Goal: Task Accomplishment & Management: Complete application form

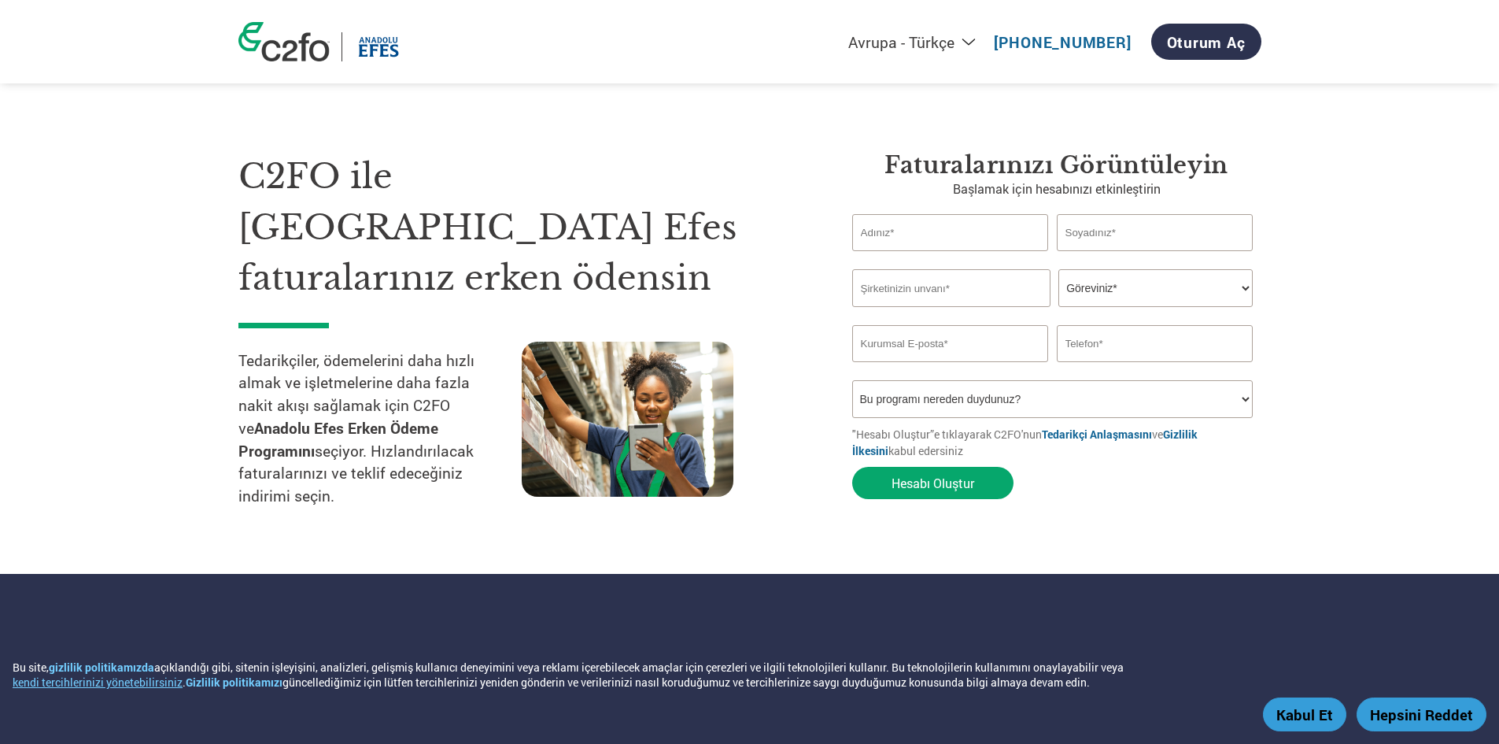
select select "tr-TR"
click at [1310, 718] on button "Kabul Et" at bounding box center [1304, 714] width 83 height 34
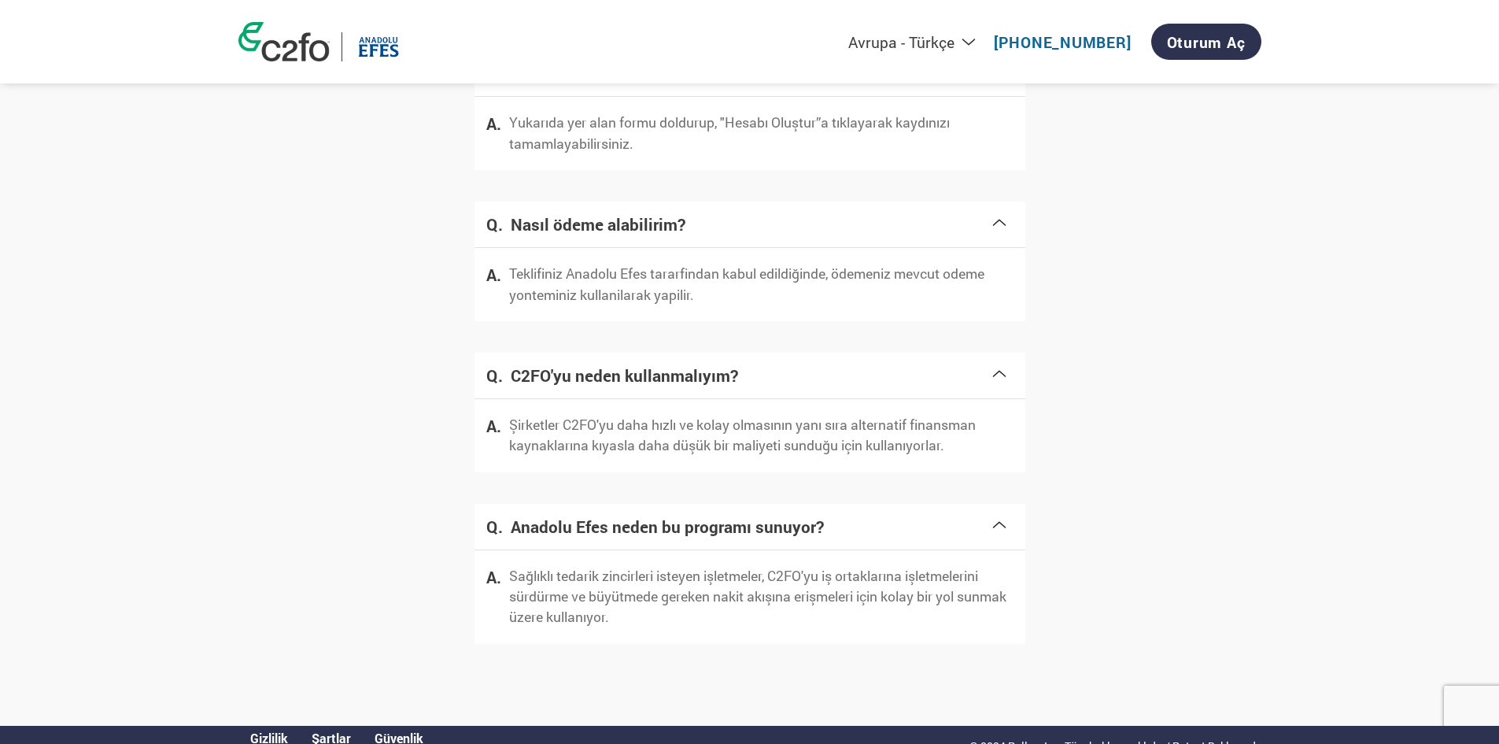
scroll to position [1974, 0]
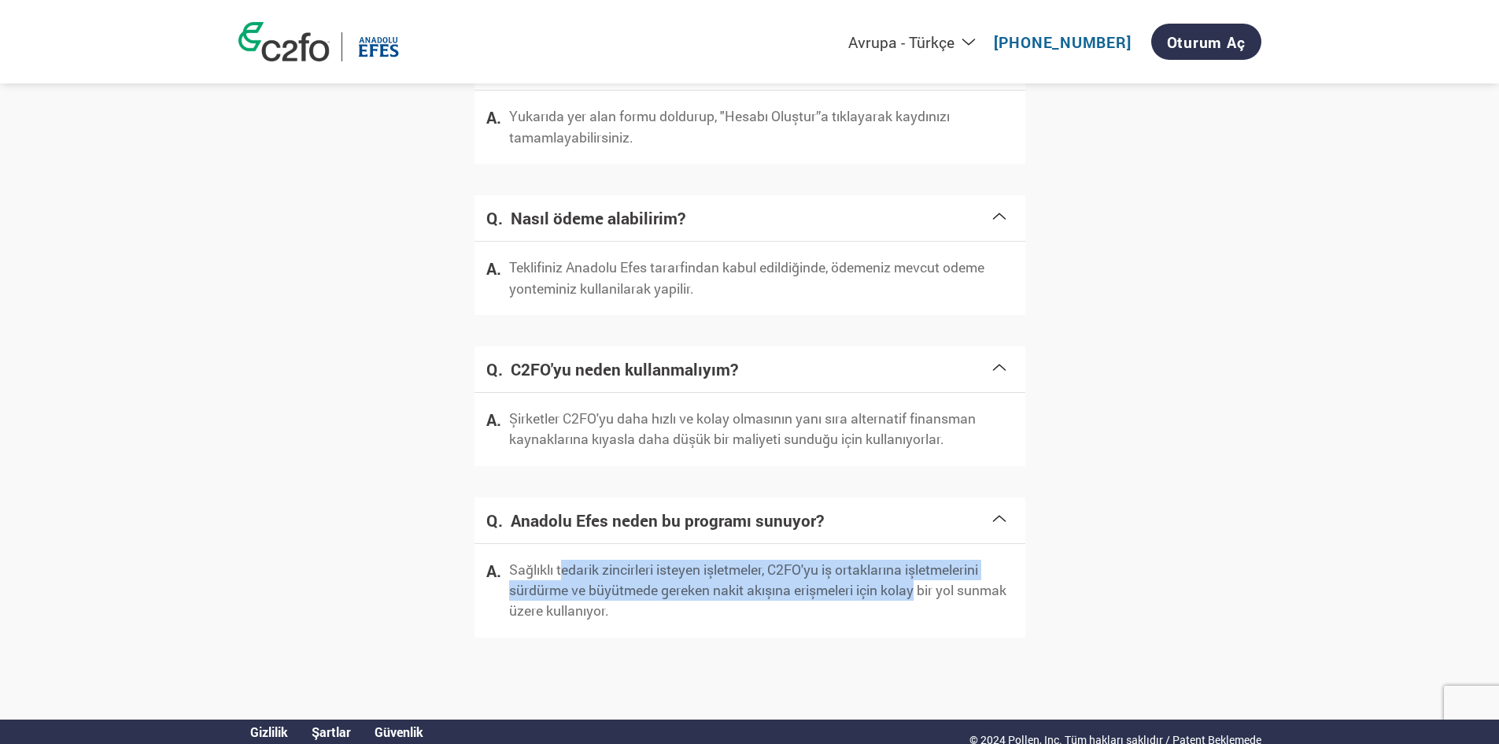
drag, startPoint x: 629, startPoint y: 555, endPoint x: 947, endPoint y: 575, distance: 318.6
click at [944, 575] on p "Sağlıklı tedarik zincirleri isteyen işletmeler, C2FO'yu iş ortaklarına işletmel…" at bounding box center [761, 591] width 504 height 62
click at [947, 575] on p "Sağlıklı tedarik zincirleri isteyen işletmeler, C2FO'yu iş ortaklarına işletmel…" at bounding box center [761, 591] width 504 height 62
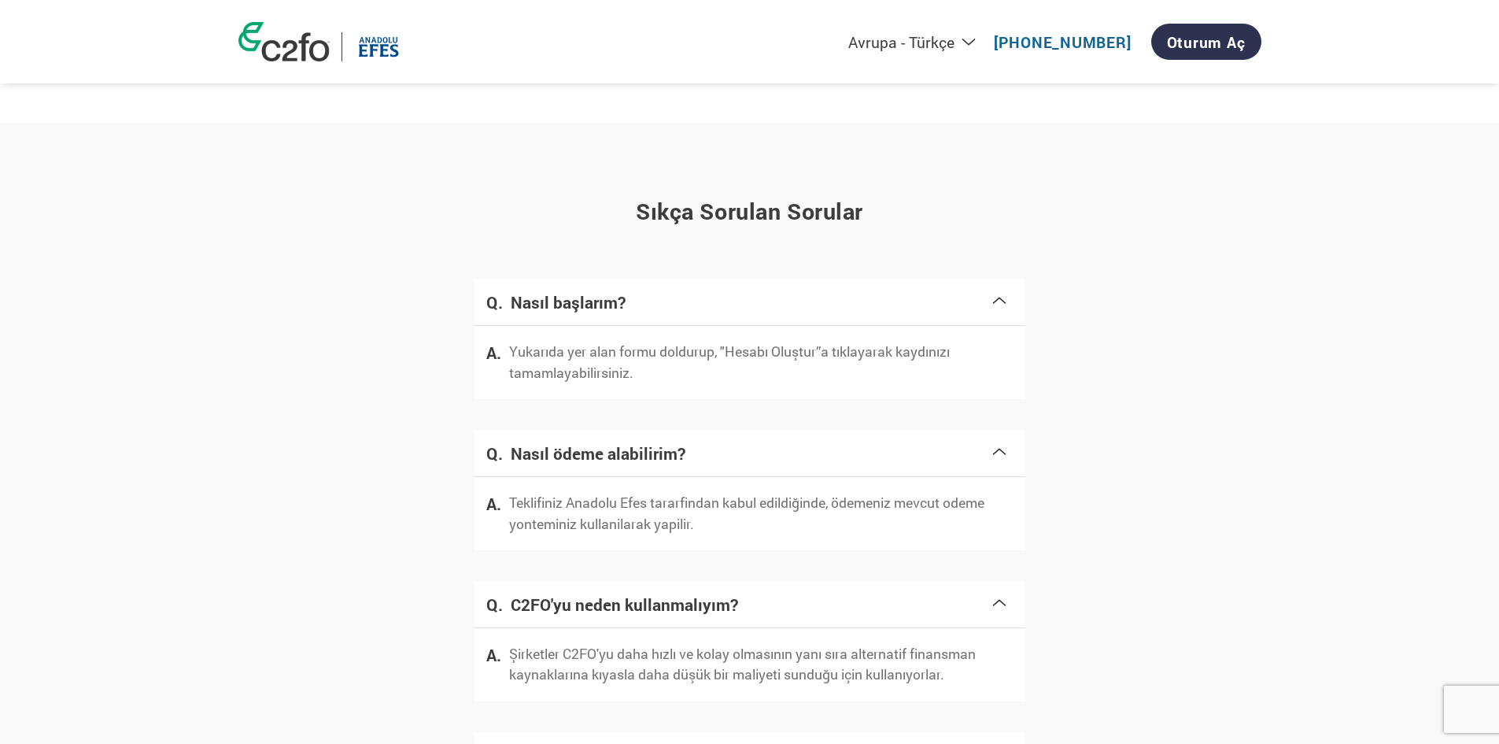
scroll to position [1738, 0]
drag, startPoint x: 637, startPoint y: 338, endPoint x: 880, endPoint y: 343, distance: 242.5
click at [879, 343] on p "Yukarıda yer alan formu doldurup, "Hesabı Oluştur”a tıklayarak kaydınızı tamaml…" at bounding box center [761, 363] width 504 height 42
click at [880, 343] on p "Yukarıda yer alan formu doldurup, "Hesabı Oluştur”a tıklayarak kaydınızı tamaml…" at bounding box center [761, 363] width 504 height 42
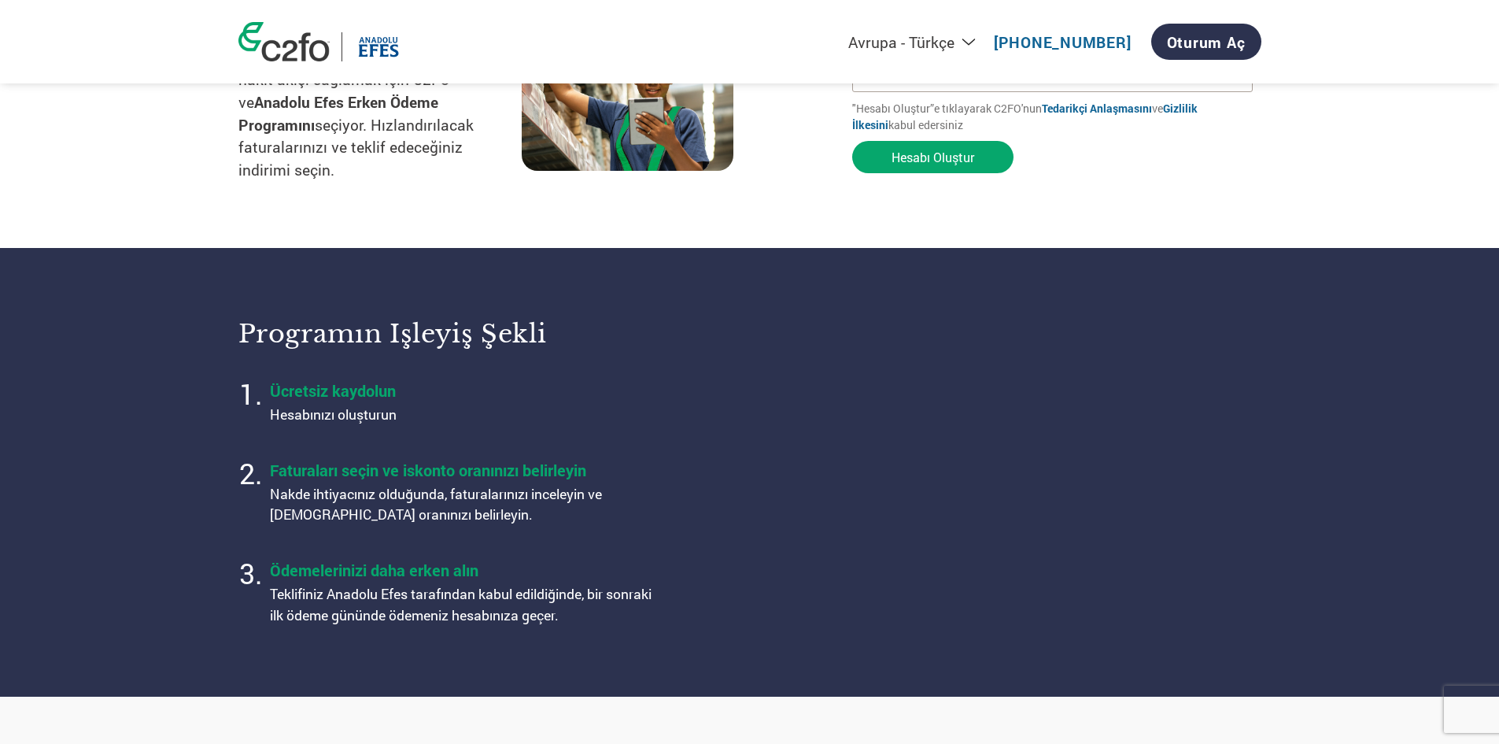
scroll to position [321, 0]
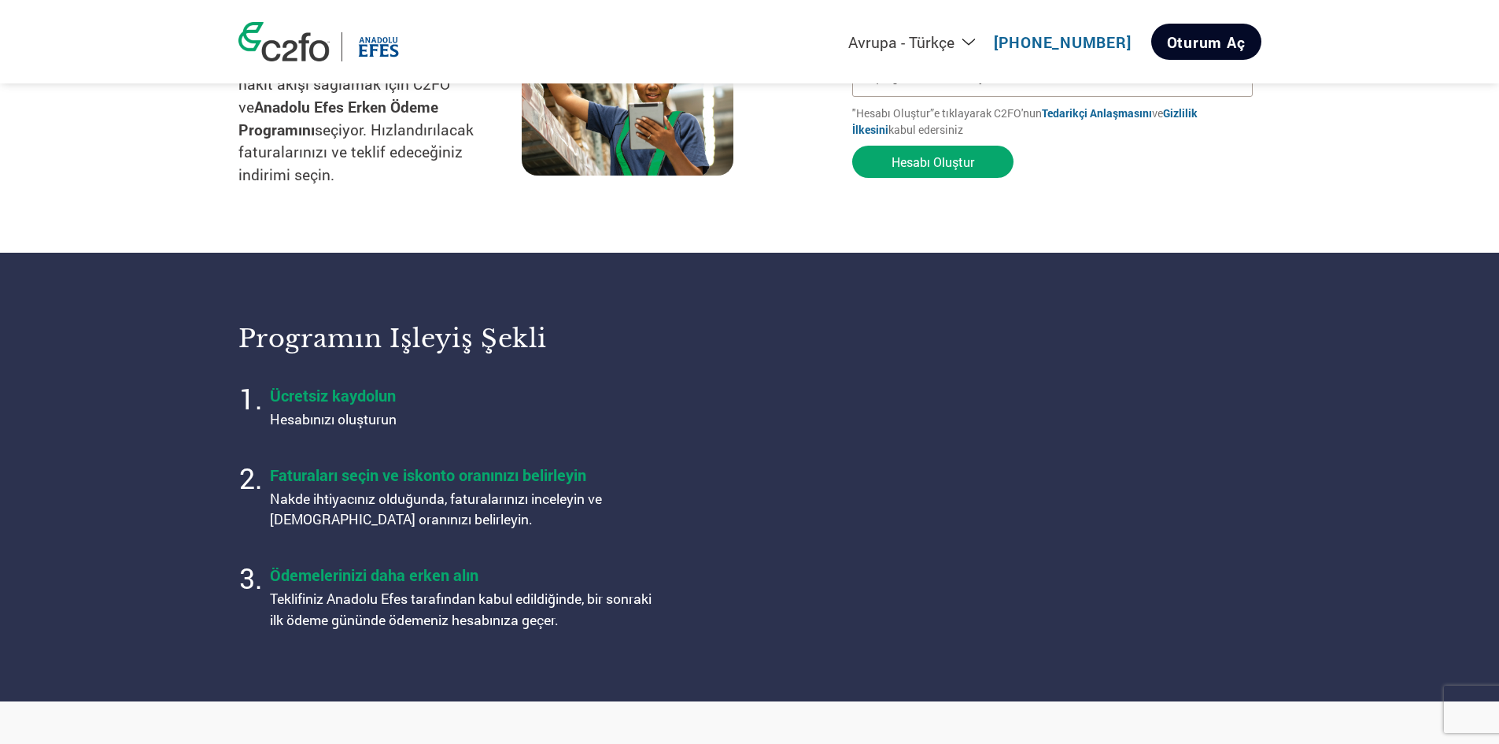
click at [1214, 34] on link "Oturum Aç" at bounding box center [1206, 42] width 110 height 36
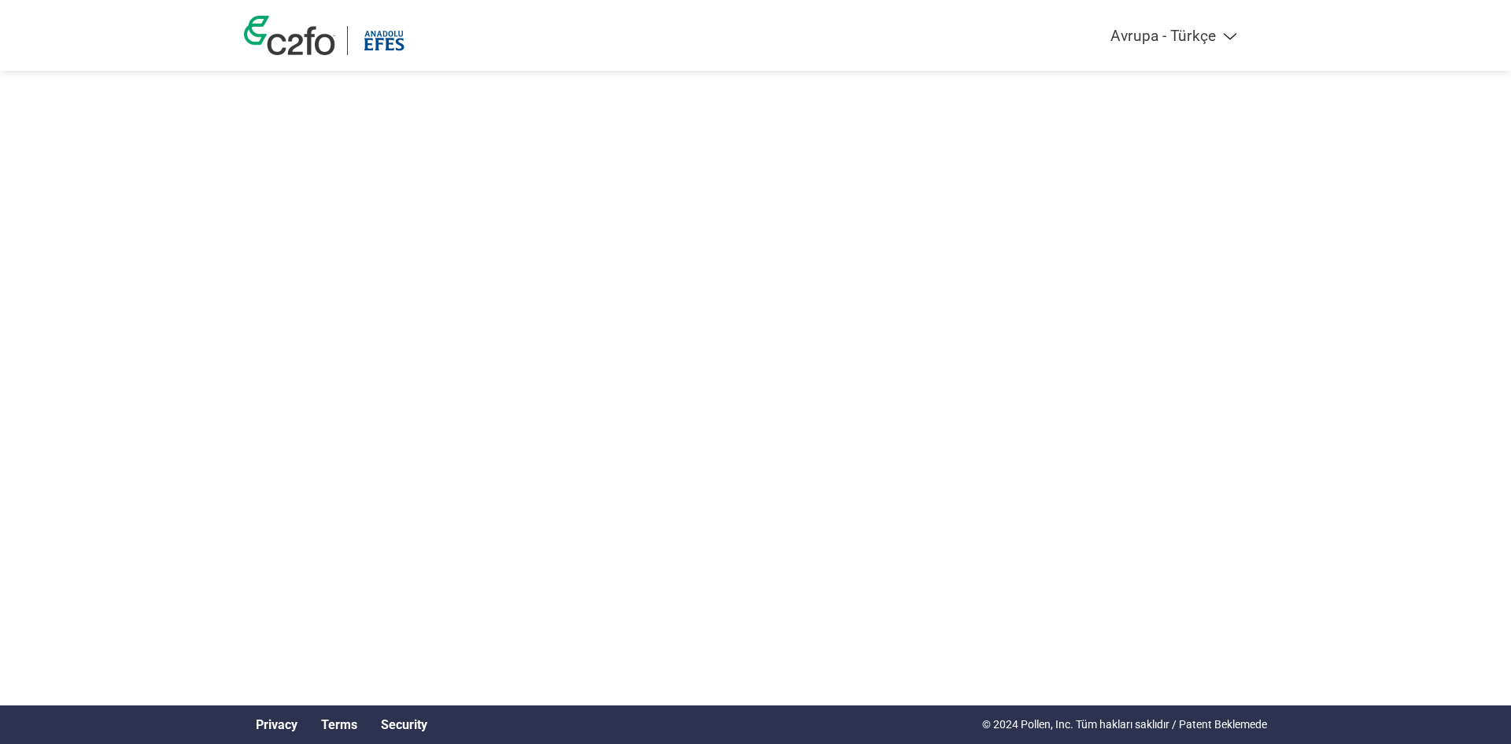
select select "tr-TR"
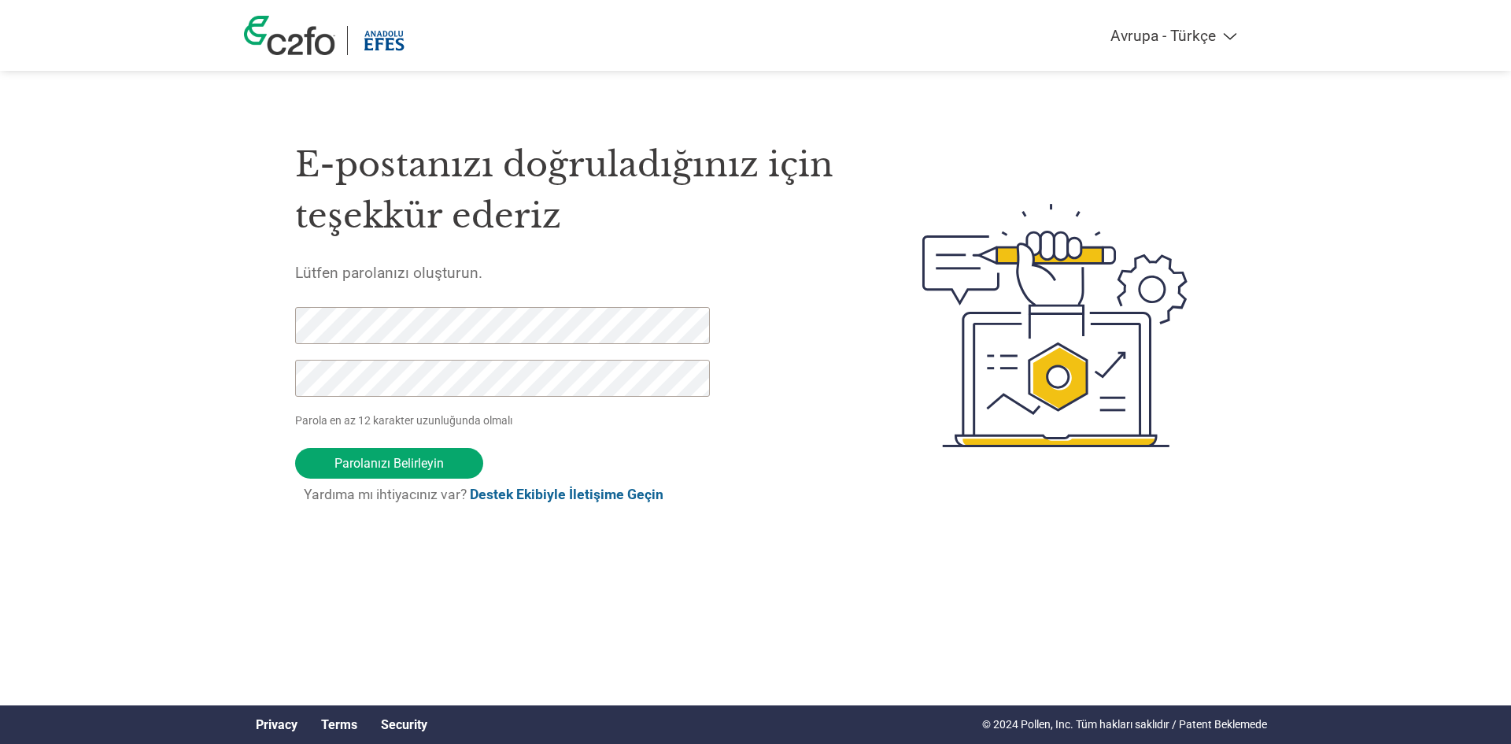
click at [607, 501] on link "Destek Ekibiyle İletişime Geçin" at bounding box center [567, 494] width 194 height 16
drag, startPoint x: 408, startPoint y: 461, endPoint x: 179, endPoint y: 327, distance: 265.6
click at [179, 327] on div "Americas - English Américas - Español [GEOGRAPHIC_DATA] - Português Amériques -…" at bounding box center [755, 262] width 1511 height 525
click at [428, 476] on input "Parolanızı Belirleyin" at bounding box center [389, 463] width 188 height 31
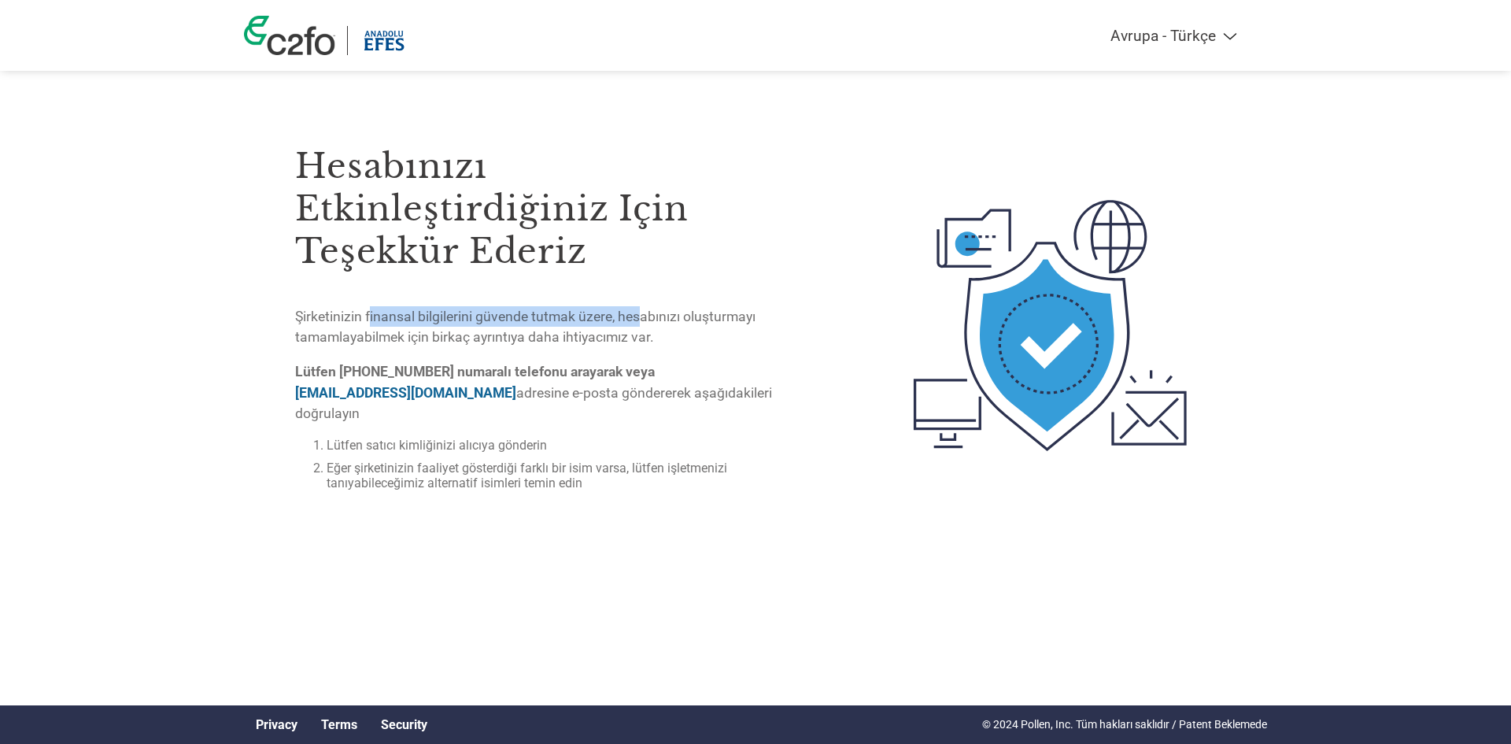
drag, startPoint x: 385, startPoint y: 325, endPoint x: 653, endPoint y: 320, distance: 268.4
click at [652, 320] on p "Şirketinizin finansal bilgilerini güvende tutmak üzere, hesabınızı oluşturmayı …" at bounding box center [543, 327] width 497 height 42
click at [653, 320] on p "Şirketinizin finansal bilgilerini güvende tutmak üzere, hesabınızı oluşturmayı …" at bounding box center [543, 327] width 497 height 42
drag, startPoint x: 342, startPoint y: 328, endPoint x: 553, endPoint y: 333, distance: 211.0
click at [549, 333] on p "Şirketinizin finansal bilgilerini güvende tutmak üzere, hesabınızı oluşturmayı …" at bounding box center [543, 327] width 497 height 42
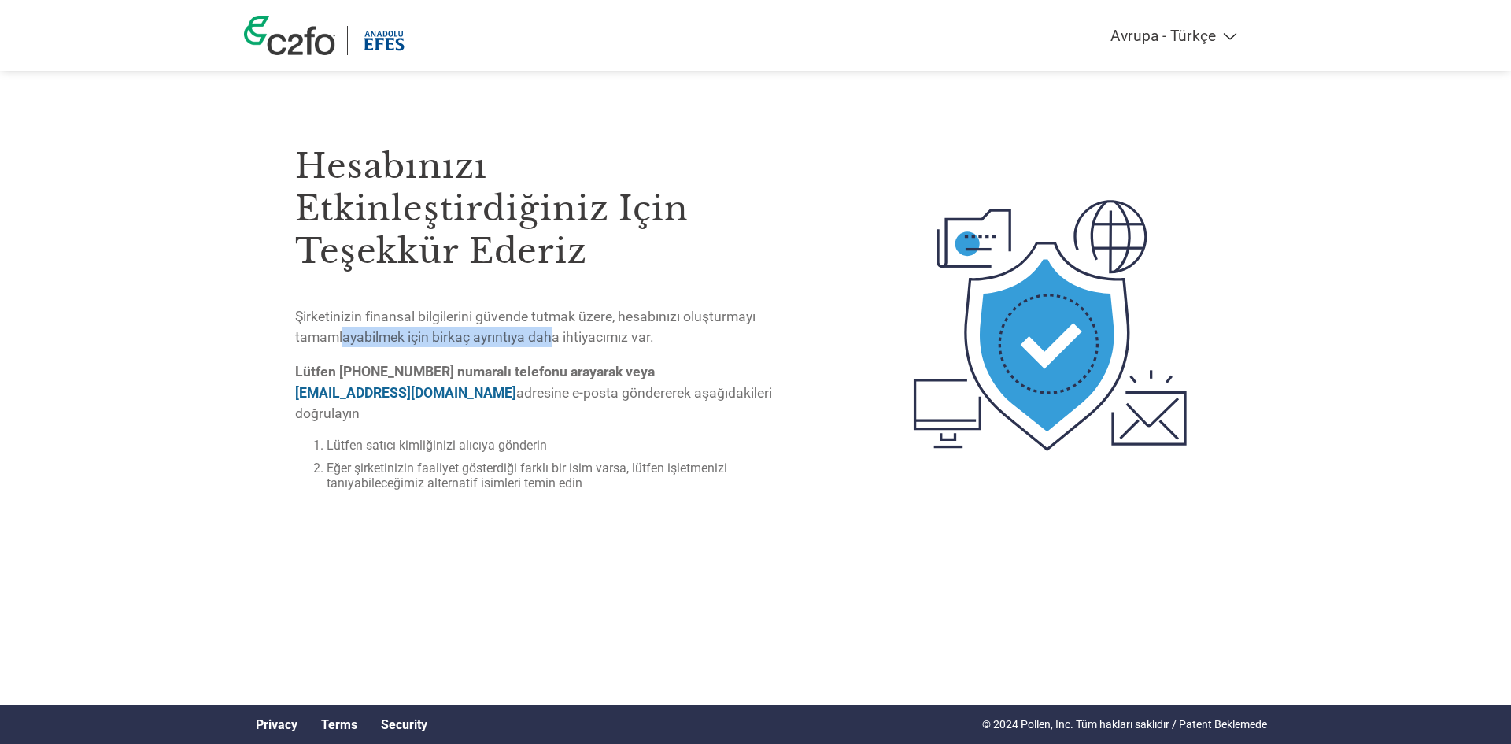
click at [553, 333] on p "Şirketinizin finansal bilgilerini güvende tutmak üzere, hesabınızı oluşturmayı …" at bounding box center [543, 327] width 497 height 42
drag, startPoint x: 541, startPoint y: 370, endPoint x: 603, endPoint y: 369, distance: 61.4
click at [602, 369] on strong "Lütfen [PHONE_NUMBER] numaralı telefonu arayarak veya [EMAIL_ADDRESS][DOMAIN_NA…" at bounding box center [475, 382] width 360 height 36
click at [603, 369] on strong "Lütfen [PHONE_NUMBER] numaralı telefonu arayarak veya [EMAIL_ADDRESS][DOMAIN_NA…" at bounding box center [475, 382] width 360 height 36
drag, startPoint x: 532, startPoint y: 389, endPoint x: 709, endPoint y: 386, distance: 177.1
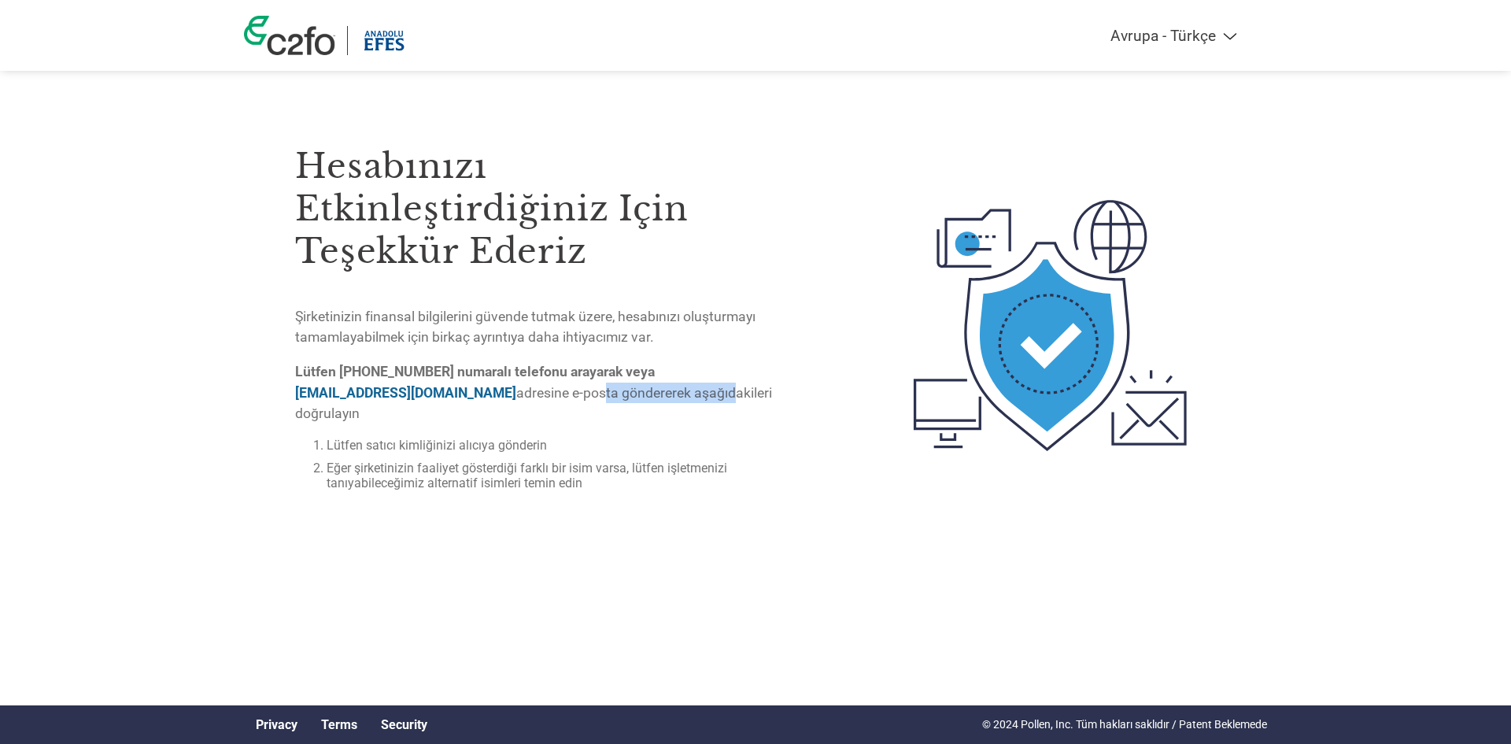
click at [702, 386] on p "Lütfen [PHONE_NUMBER] numaralı telefonu arayarak veya [EMAIL_ADDRESS][DOMAIN_NA…" at bounding box center [543, 392] width 497 height 62
click at [709, 386] on p "Lütfen [PHONE_NUMBER] numaralı telefonu arayarak veya [EMAIL_ADDRESS][DOMAIN_NA…" at bounding box center [543, 392] width 497 height 62
drag, startPoint x: 386, startPoint y: 428, endPoint x: 491, endPoint y: 427, distance: 104.7
click at [490, 438] on li "Lütfen satıcı kimliğinizi alıcıya gönderin" at bounding box center [560, 445] width 466 height 15
click at [491, 438] on li "Lütfen satıcı kimliğinizi alıcıya gönderin" at bounding box center [560, 445] width 466 height 15
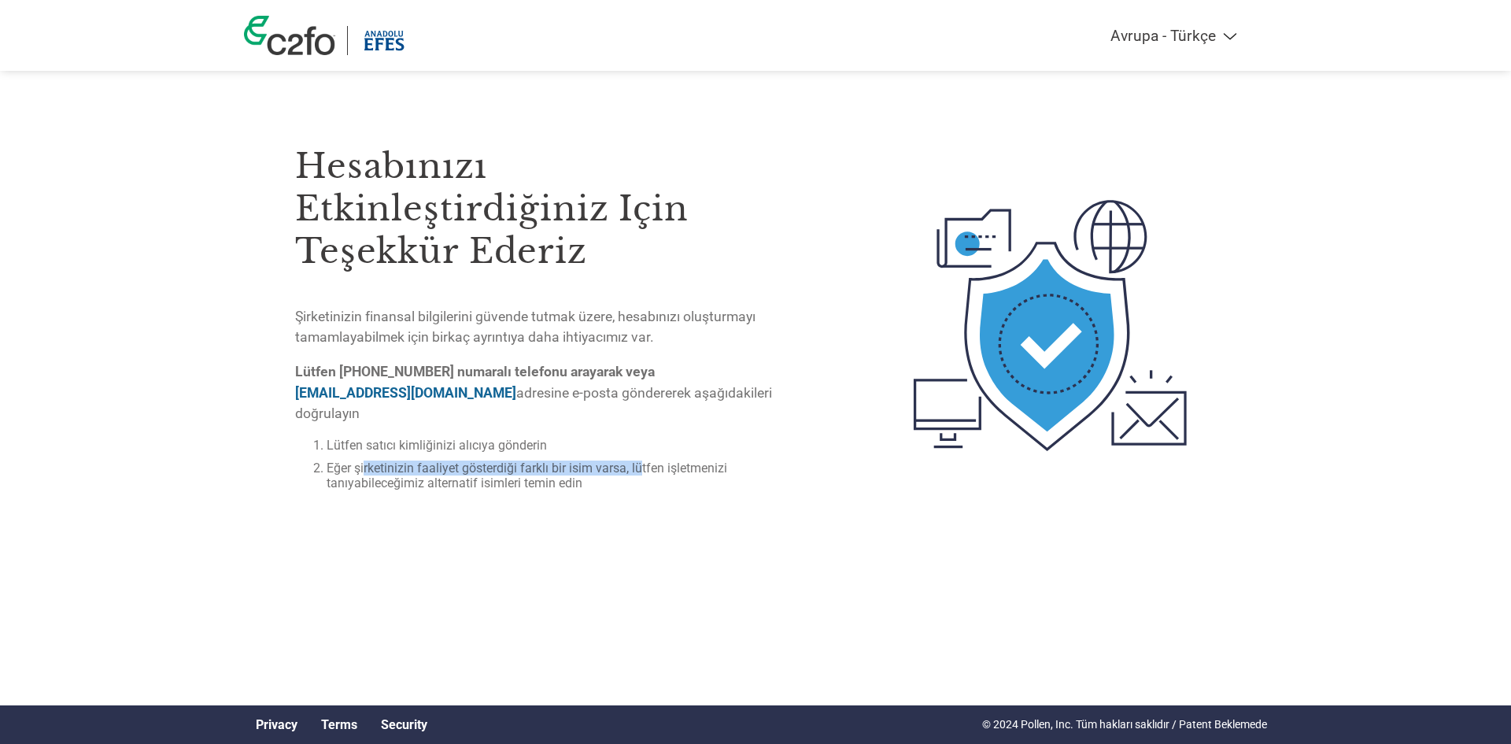
drag, startPoint x: 366, startPoint y: 447, endPoint x: 640, endPoint y: 448, distance: 273.9
click at [640, 460] on li "Eğer şirketinizin faaliyet gösterdiği farklı bir isim varsa, lütfen işletmenizi…" at bounding box center [560, 475] width 466 height 30
drag, startPoint x: 402, startPoint y: 463, endPoint x: 495, endPoint y: 464, distance: 92.9
click at [495, 464] on li "Eğer şirketinizin faaliyet gösterdiği farklı bir isim varsa, lütfen işletmenizi…" at bounding box center [560, 475] width 466 height 30
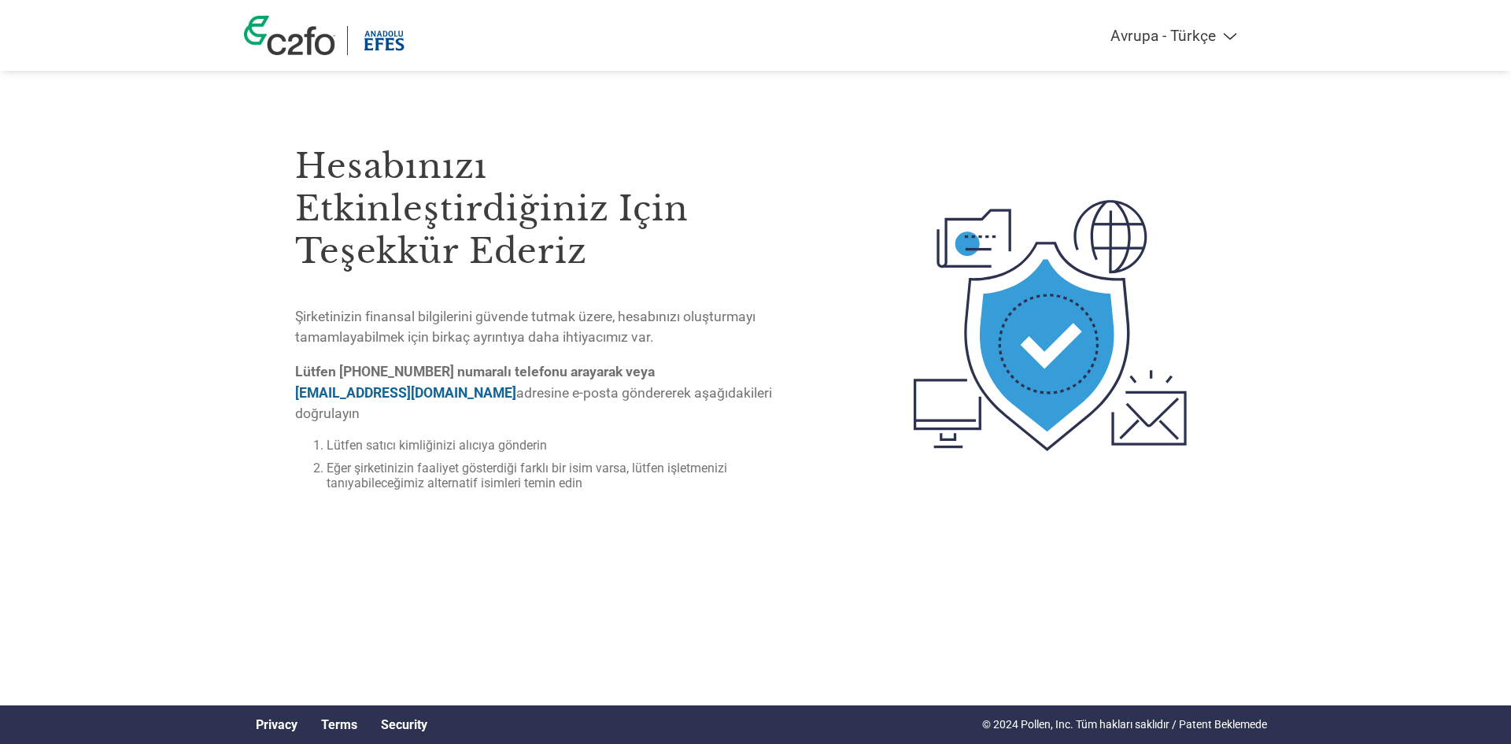
click at [507, 464] on li "Eğer şirketinizin faaliyet gösterdiği farklı bir isim varsa, lütfen işletmenizi…" at bounding box center [560, 475] width 466 height 30
click at [392, 394] on link "[EMAIL_ADDRESS][DOMAIN_NAME]" at bounding box center [405, 393] width 221 height 16
click at [382, 34] on img at bounding box center [384, 40] width 49 height 29
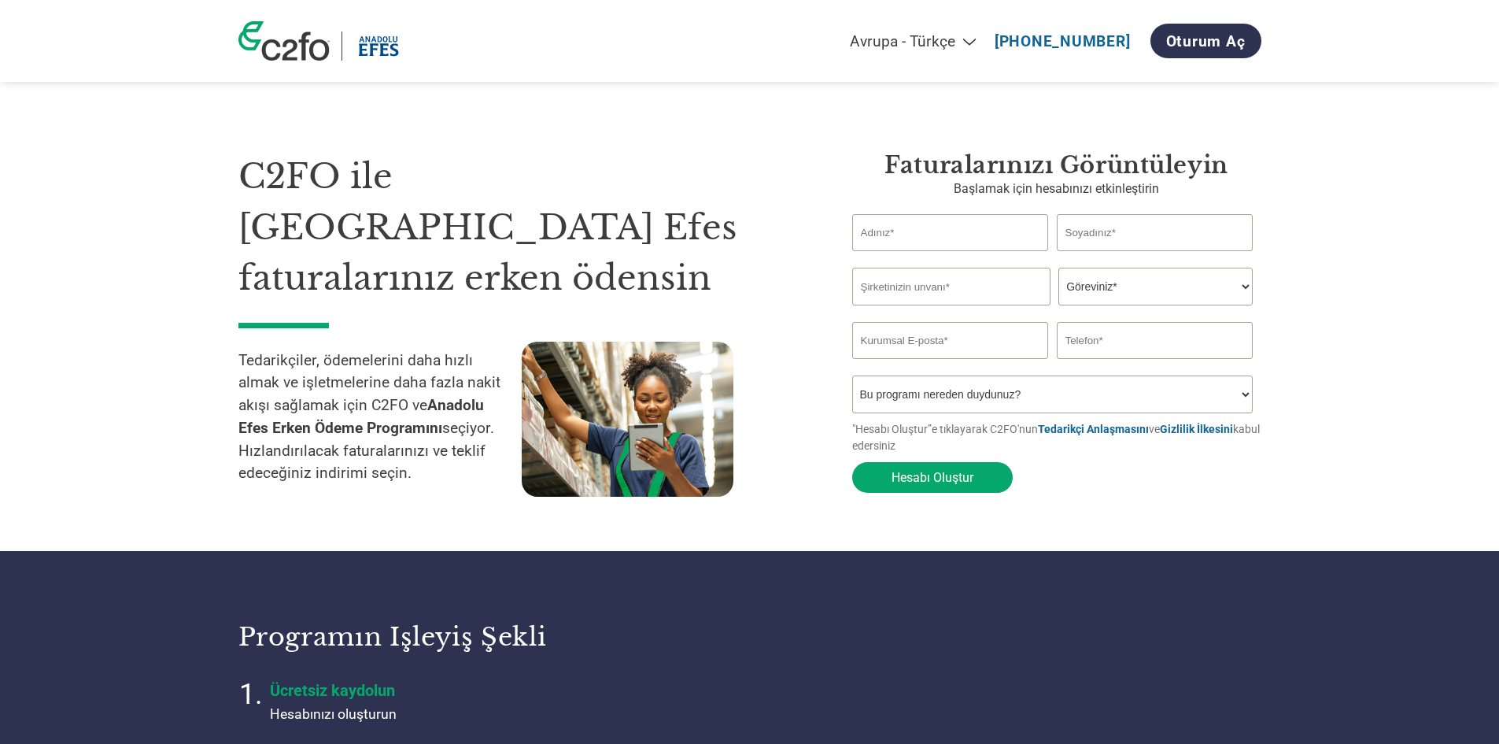
select select "tr-TR"
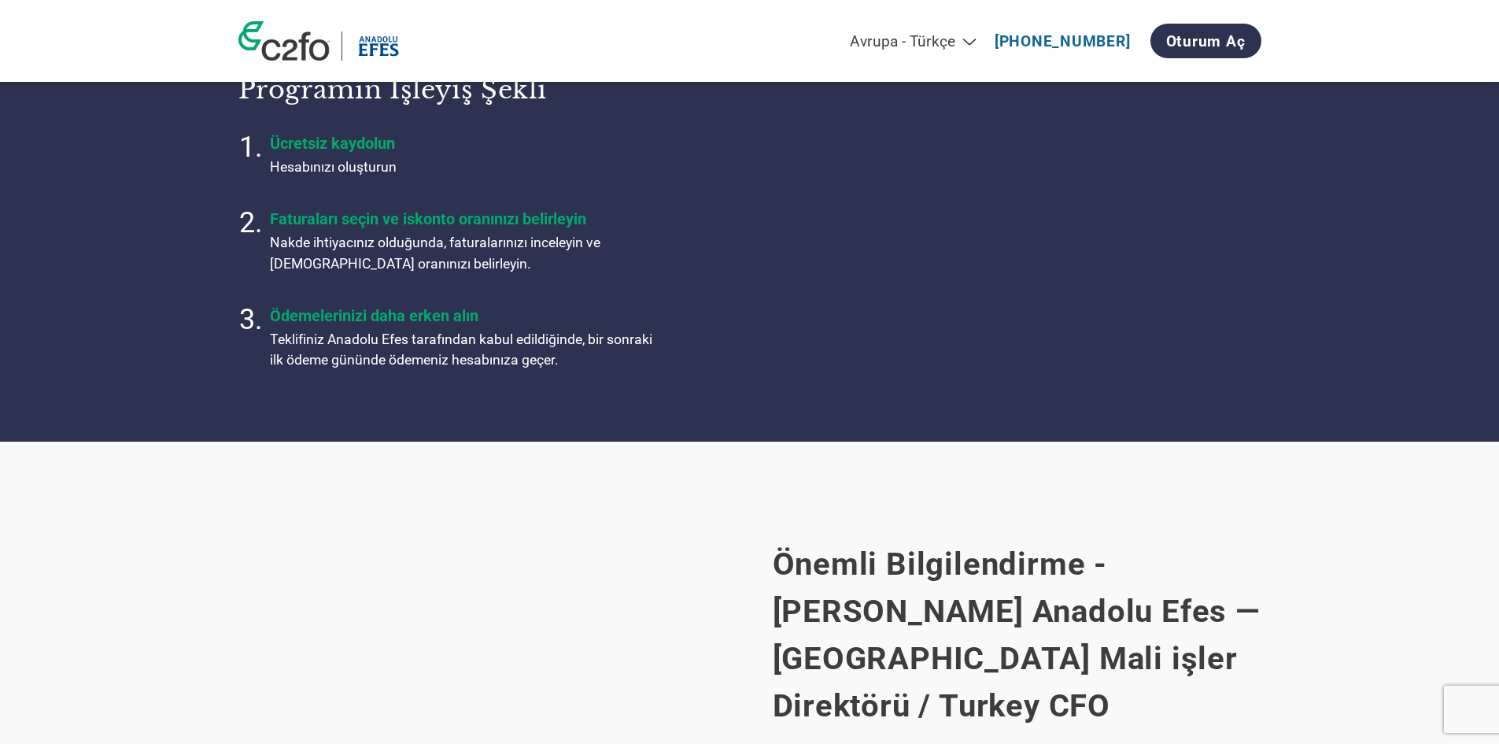
scroll to position [551, 0]
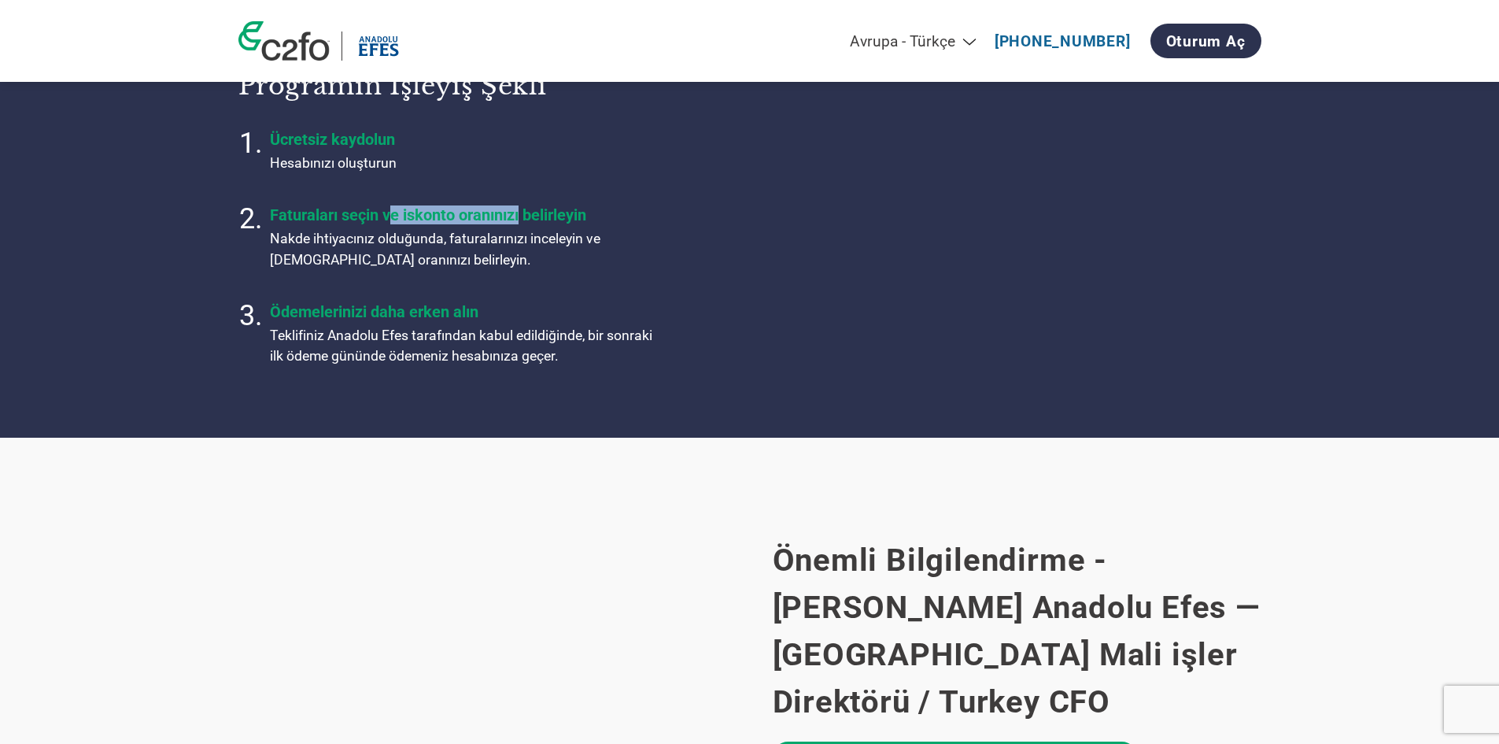
drag, startPoint x: 485, startPoint y: 226, endPoint x: 523, endPoint y: 227, distance: 37.8
click at [523, 224] on h4 "Faturaları seçin ve iskonto oranınızı belirleyin" at bounding box center [467, 214] width 394 height 19
drag, startPoint x: 337, startPoint y: 234, endPoint x: 538, endPoint y: 241, distance: 200.8
click at [530, 241] on div "Faturaları seçin ve iskonto oranınızı belirleyin Nakde ihtiyacınız olduğunda, f…" at bounding box center [467, 237] width 394 height 65
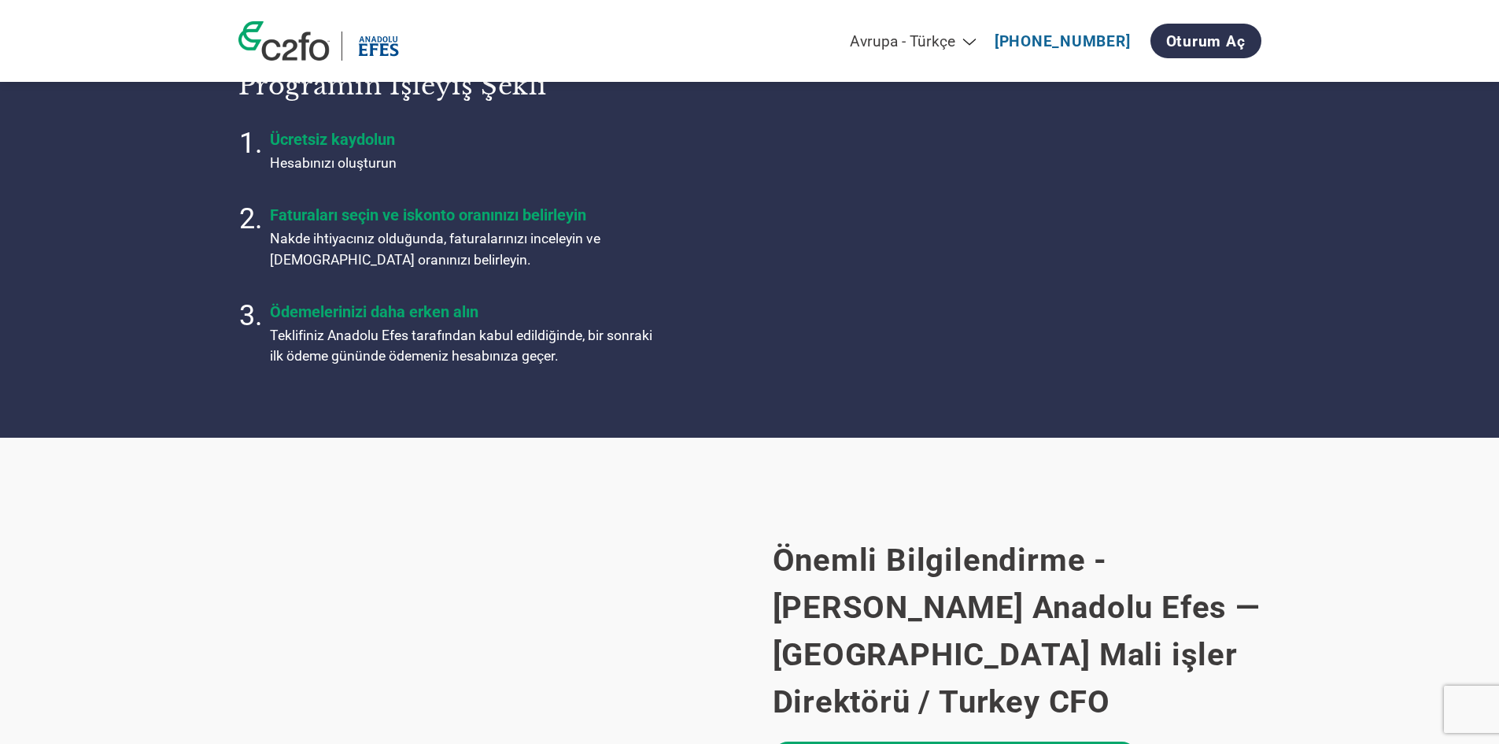
click at [549, 242] on p "Nakde ihtiyacınız olduğunda, faturalarınızı inceleyin ve [DEMOGRAPHIC_DATA] ora…" at bounding box center [467, 249] width 394 height 42
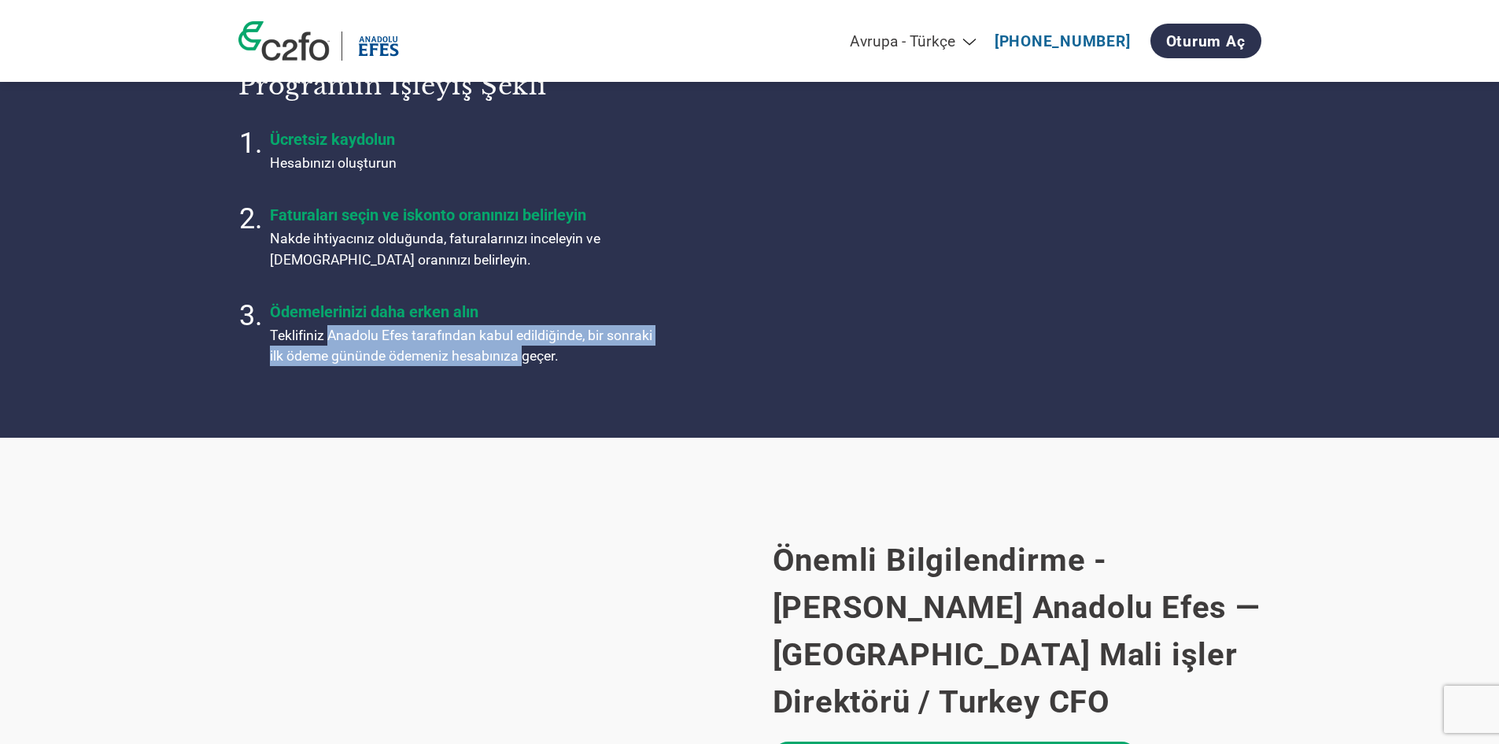
drag, startPoint x: 411, startPoint y: 355, endPoint x: 533, endPoint y: 356, distance: 122.0
click at [533, 356] on p "Teklifiniz Anadolu Efes tarafından kabul edildiğinde, bir sonraki ilk ödeme gün…" at bounding box center [467, 346] width 394 height 42
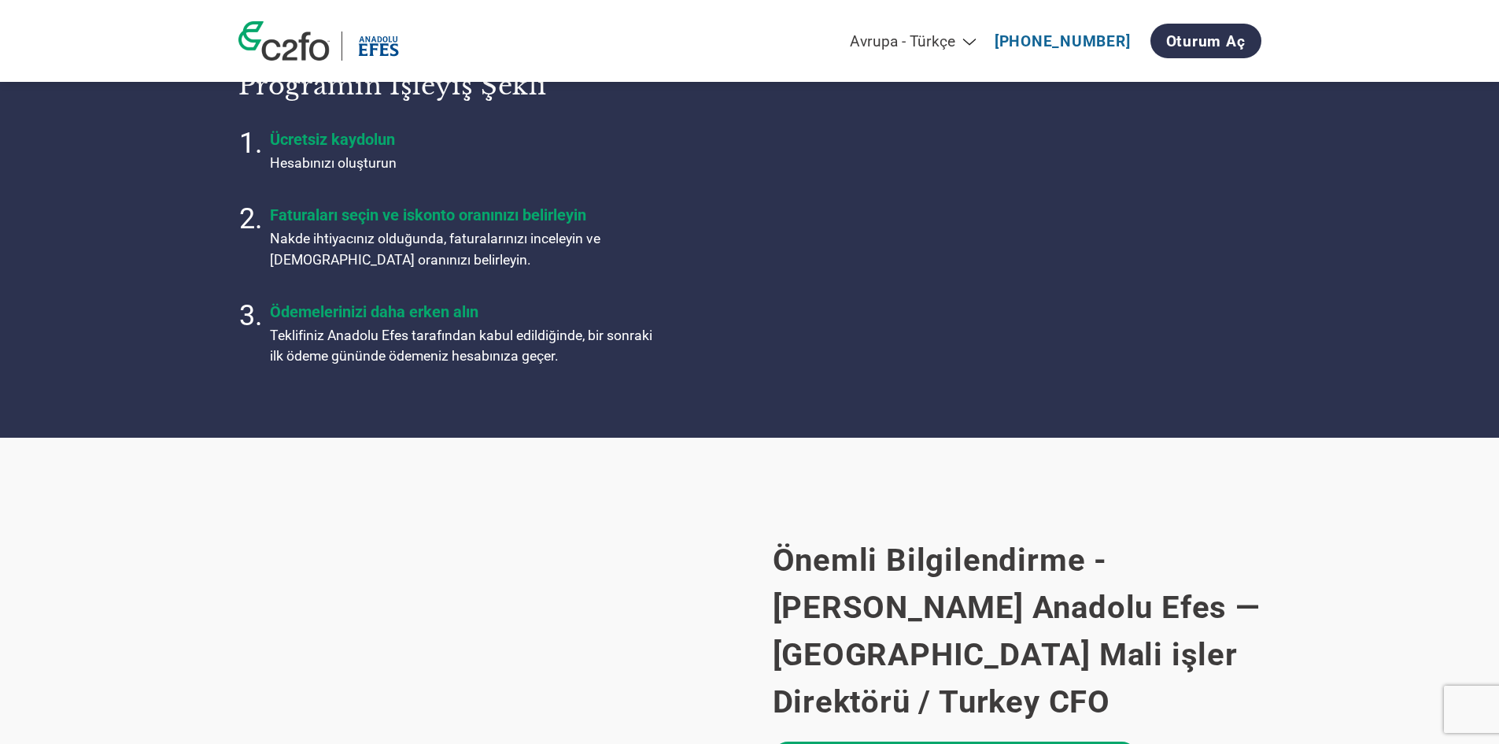
click at [536, 356] on p "Teklifiniz Anadolu Efes tarafından kabul edildiğinde, bir sonraki ilk ödeme gün…" at bounding box center [467, 346] width 394 height 42
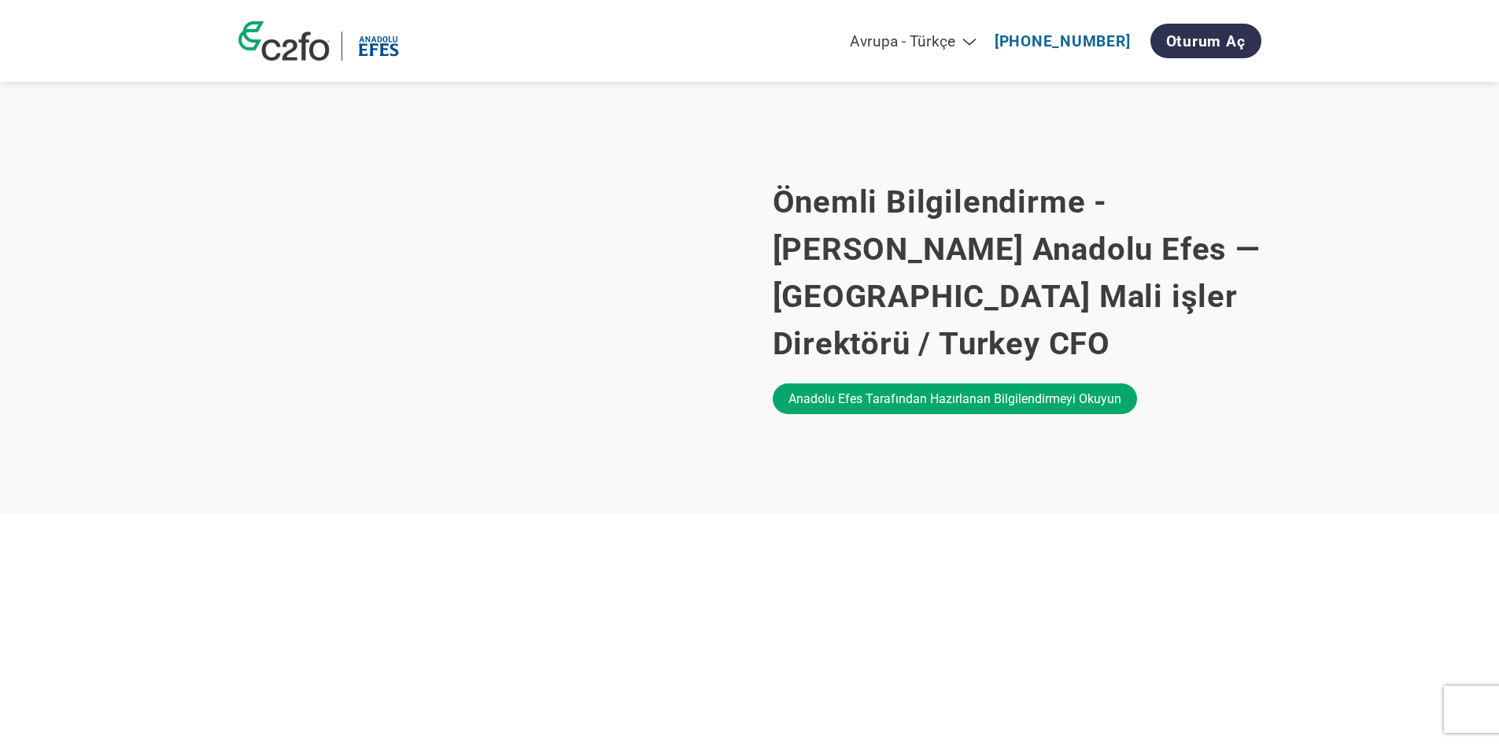
scroll to position [1023, 0]
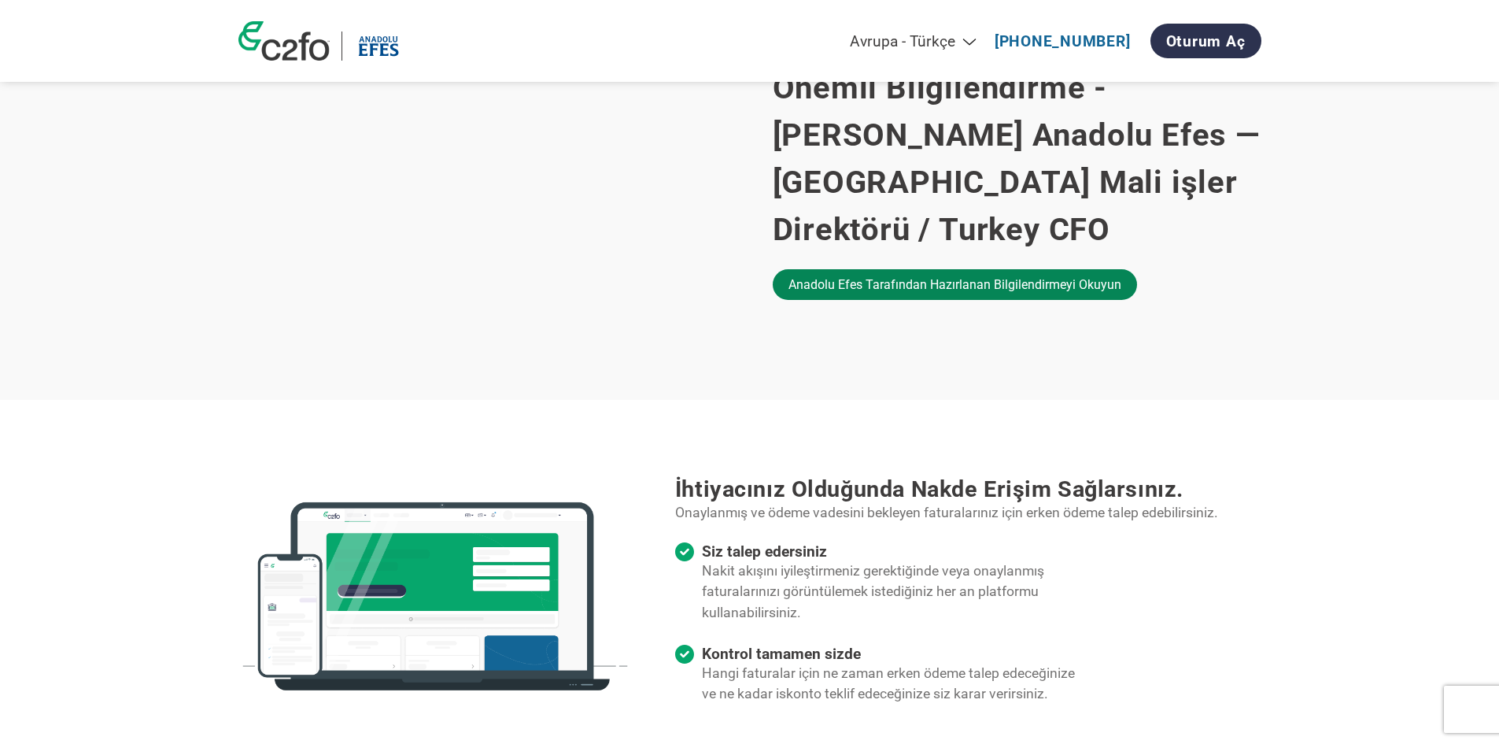
click at [969, 269] on link "Anadolu Efes tarafından hazırlanan bilgilendirmeyi okuyun" at bounding box center [955, 284] width 364 height 31
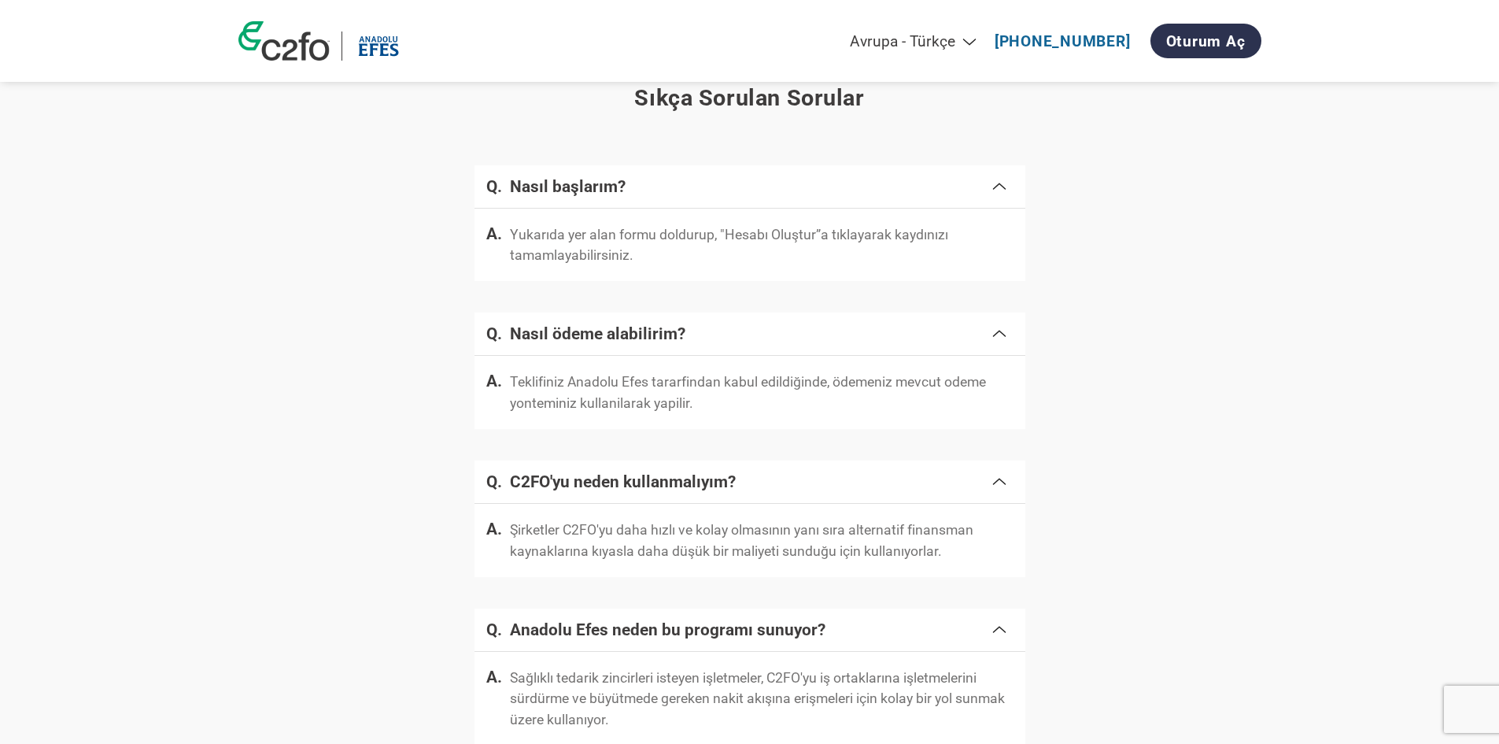
scroll to position [1810, 0]
drag, startPoint x: 655, startPoint y: 393, endPoint x: 913, endPoint y: 384, distance: 258.3
click at [912, 384] on p "Teklifiniz Anadolu Efes tararfindan kabul edildiğinde, ödemeniz mevcut odeme yo…" at bounding box center [762, 392] width 504 height 42
click at [913, 384] on p "Teklifiniz Anadolu Efes tararfindan kabul edildiğinde, ödemeniz mevcut odeme yo…" at bounding box center [762, 392] width 504 height 42
drag, startPoint x: 683, startPoint y: 386, endPoint x: 910, endPoint y: 386, distance: 226.7
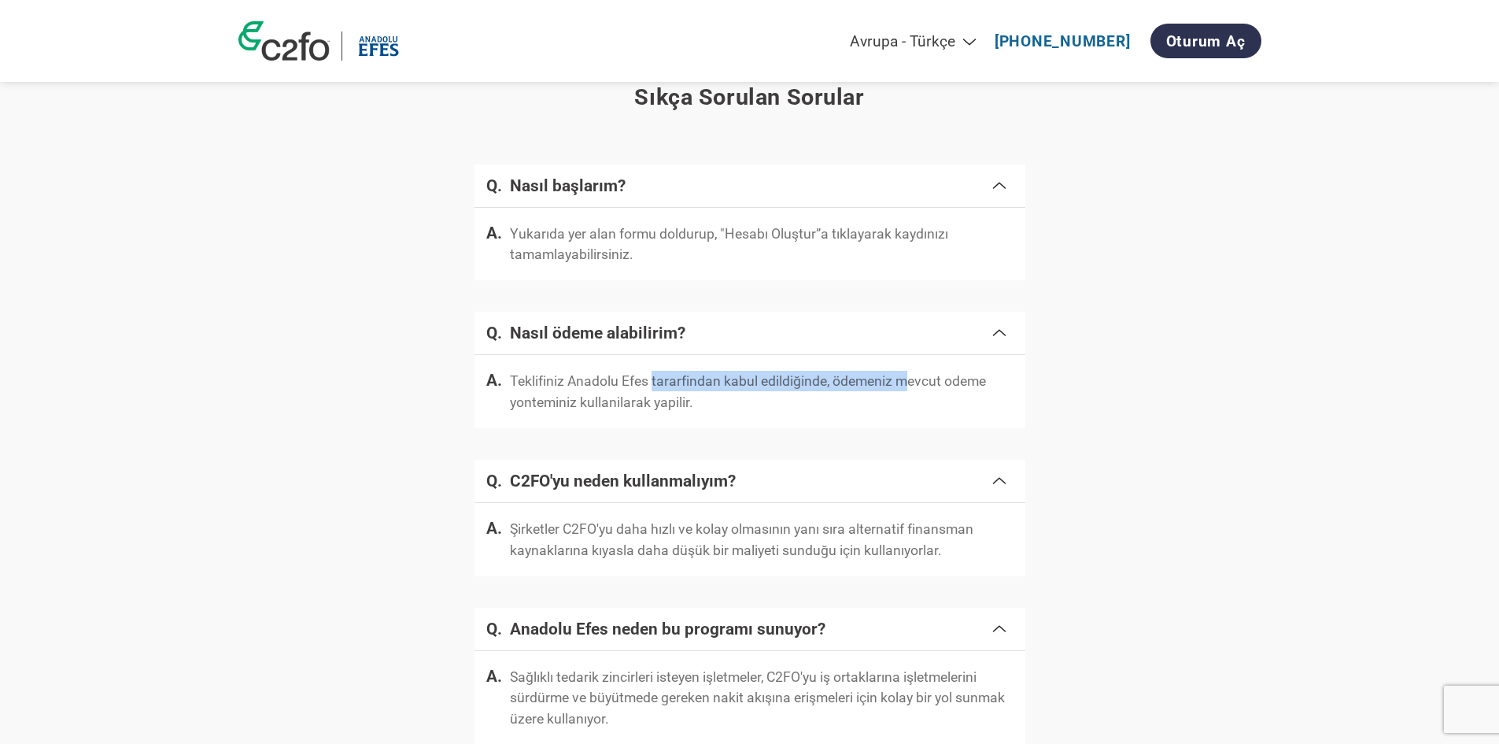
click at [910, 386] on p "Teklifiniz Anadolu Efes tararfindan kabul edildiğinde, ödemeniz mevcut odeme yo…" at bounding box center [762, 392] width 504 height 42
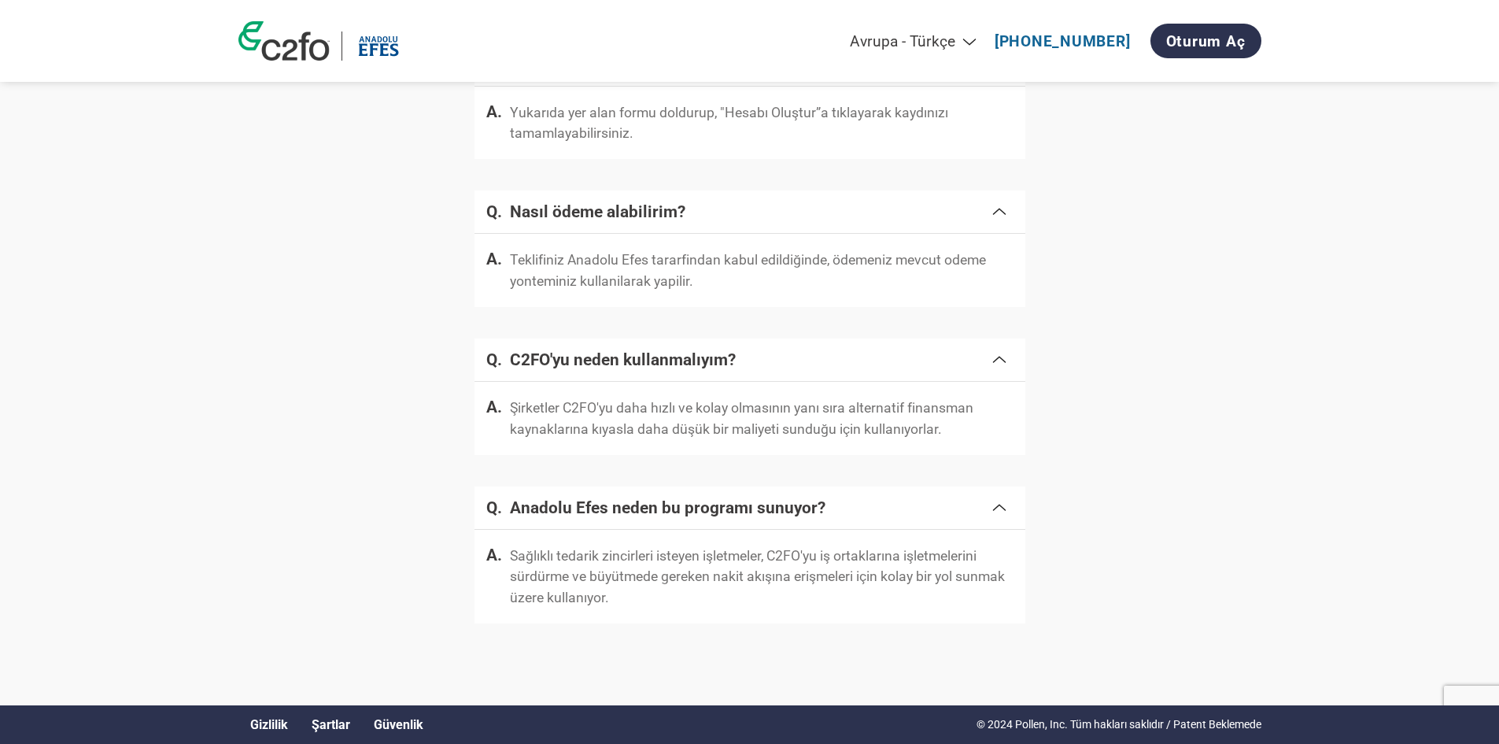
scroll to position [1942, 0]
drag, startPoint x: 589, startPoint y: 266, endPoint x: 886, endPoint y: 268, distance: 296.7
click at [885, 268] on p "Teklifiniz Anadolu Efes tararfindan kabul edildiğinde, ödemeniz mevcut odeme yo…" at bounding box center [762, 270] width 504 height 42
click at [886, 268] on p "Teklifiniz Anadolu Efes tararfindan kabul edildiğinde, ödemeniz mevcut odeme yo…" at bounding box center [762, 270] width 504 height 42
drag, startPoint x: 563, startPoint y: 405, endPoint x: 908, endPoint y: 410, distance: 345.5
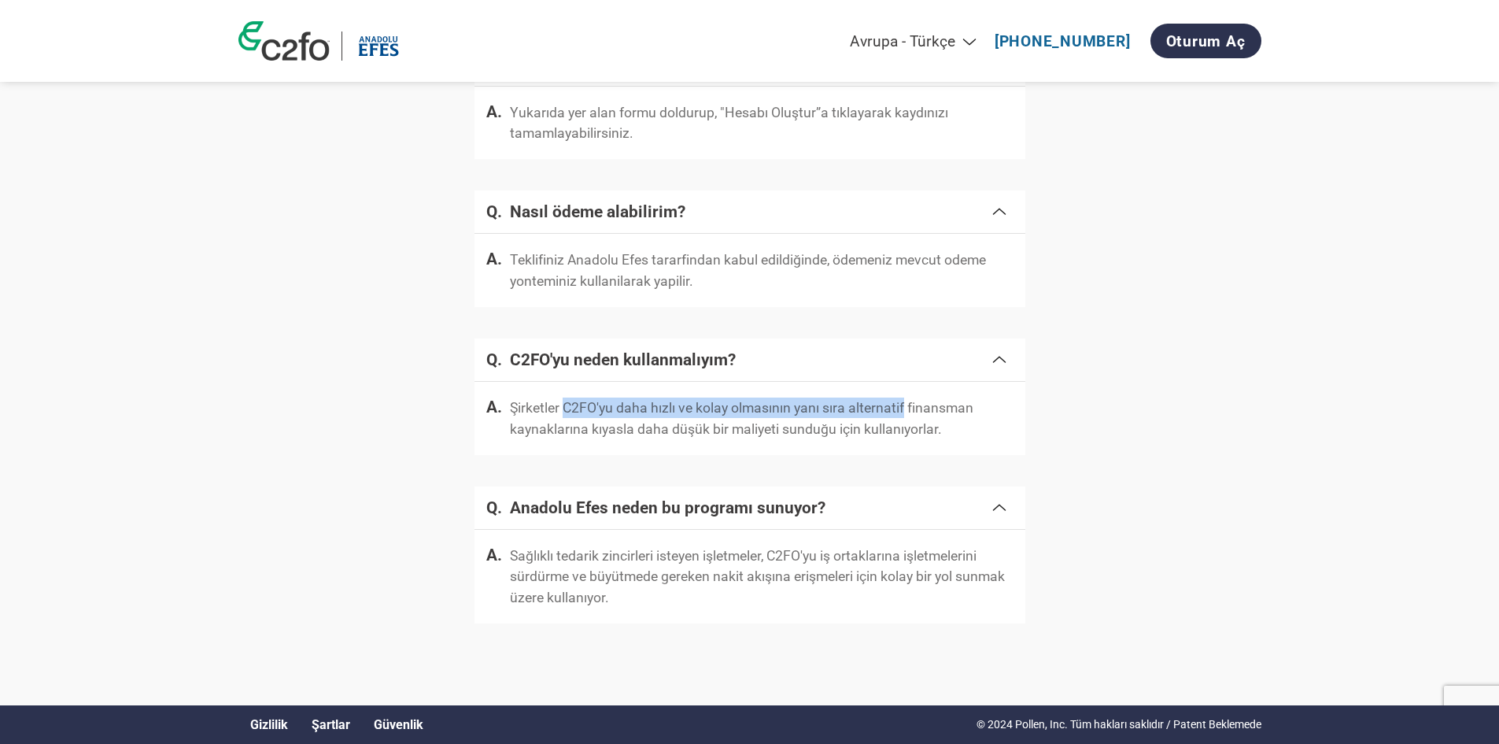
click at [907, 410] on p "Şirketler C2FO'yu daha hızlı ve kolay olmasının yanı sıra alternatif finansman …" at bounding box center [762, 418] width 504 height 42
click at [908, 410] on p "Şirketler C2FO'yu daha hızlı ve kolay olmasının yanı sıra alternatif finansman …" at bounding box center [762, 418] width 504 height 42
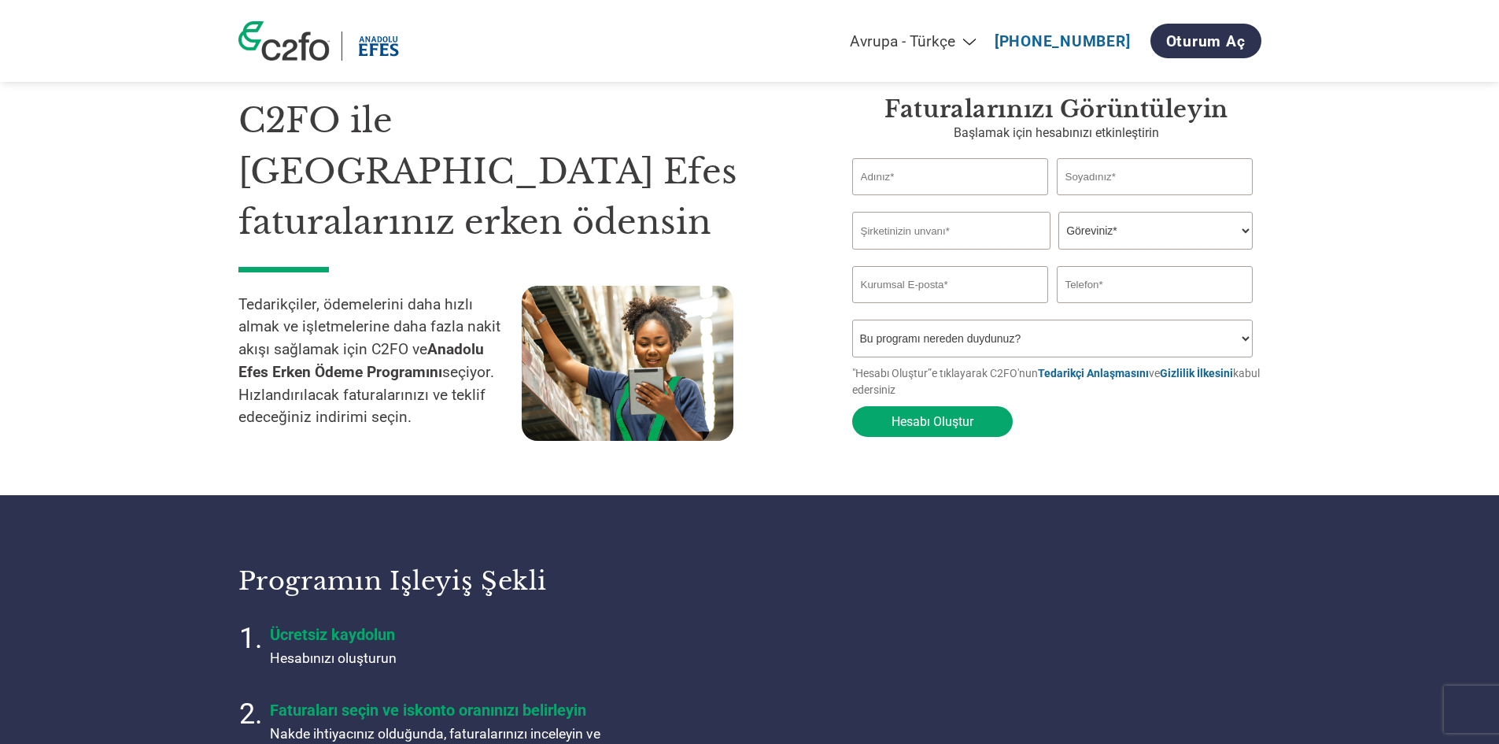
scroll to position [0, 0]
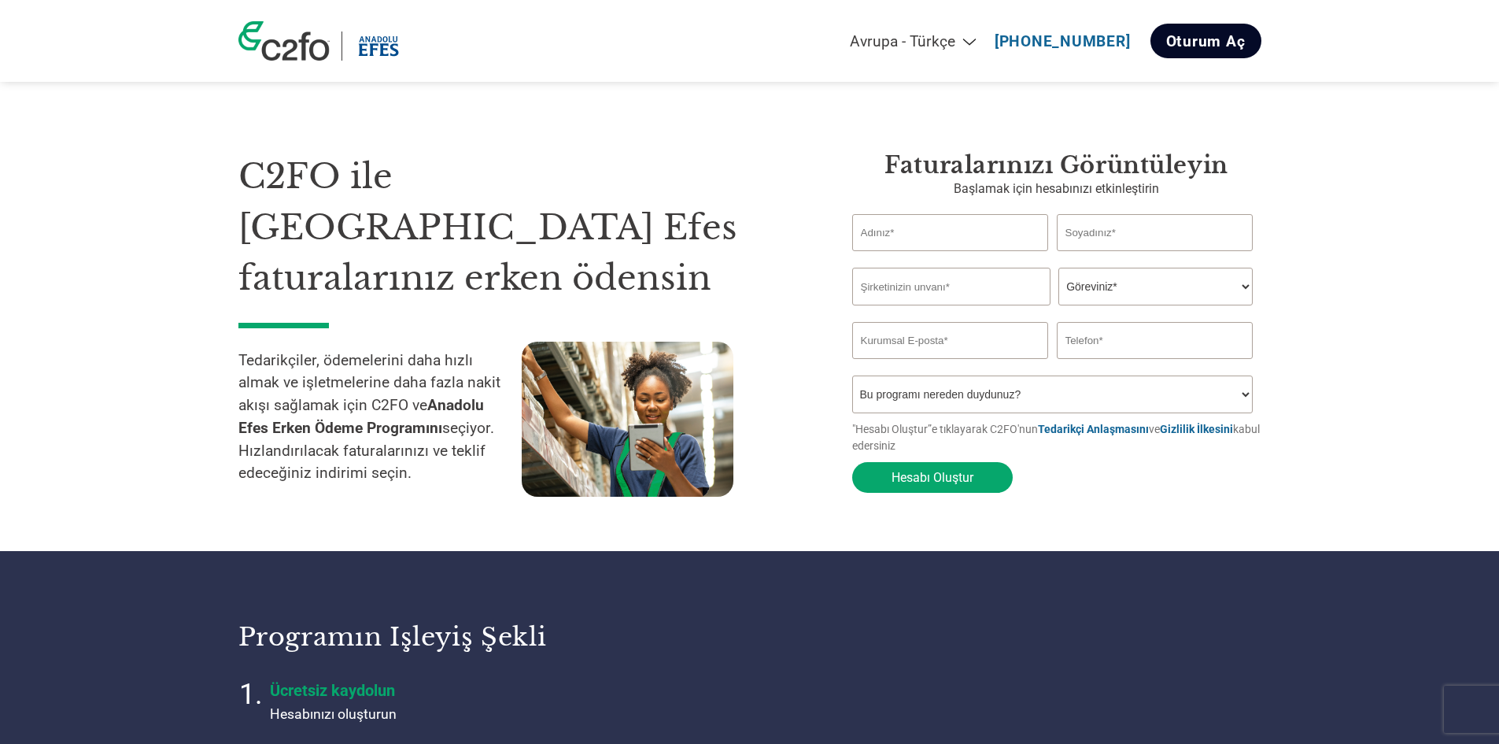
click at [1204, 44] on link "Oturum Aç" at bounding box center [1206, 41] width 111 height 35
